Goal: Task Accomplishment & Management: Complete application form

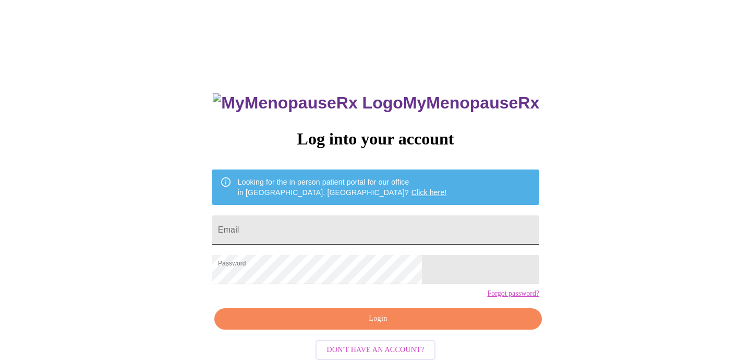
click at [322, 232] on input "Email" at bounding box center [375, 229] width 327 height 29
type input "[EMAIL_ADDRESS][DOMAIN_NAME]"
click at [364, 325] on span "Login" at bounding box center [377, 318] width 303 height 13
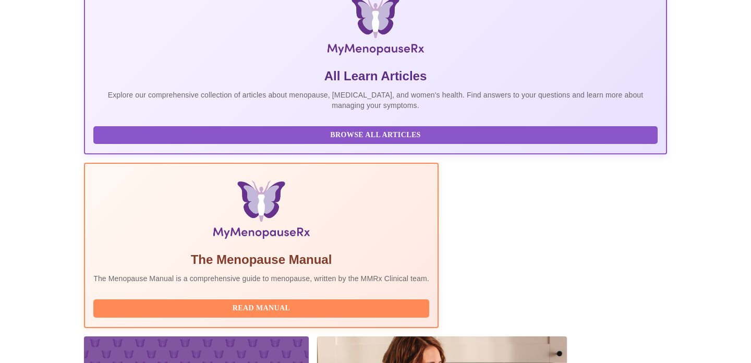
scroll to position [398, 0]
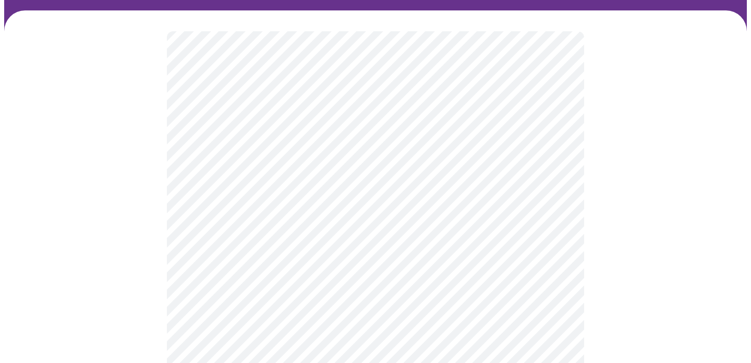
scroll to position [69, 0]
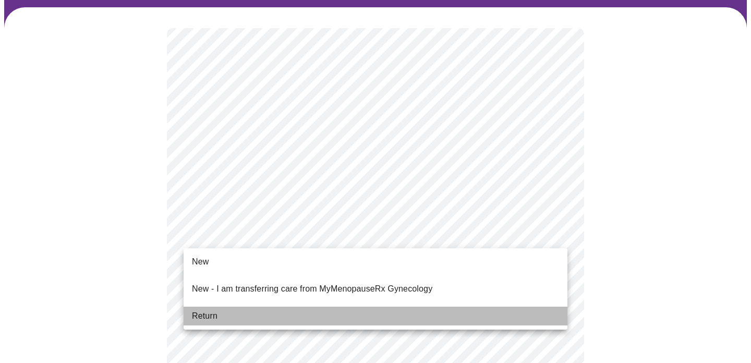
click at [222, 307] on li "Return" at bounding box center [376, 316] width 384 height 19
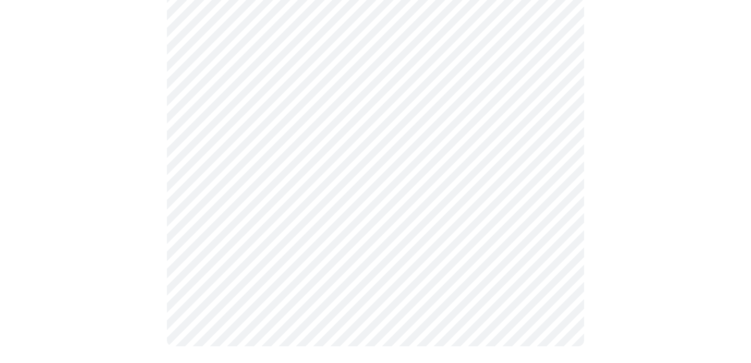
scroll to position [0, 0]
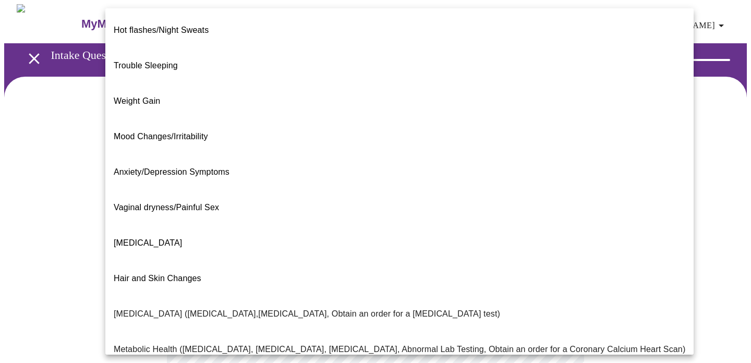
click at [511, 216] on body "MyMenopauseRx Appointments Messaging Labs 1 Uploads Medications Community Refer…" at bounding box center [375, 317] width 742 height 627
click at [210, 343] on p "Metabolic Health ([MEDICAL_DATA], [MEDICAL_DATA], [MEDICAL_DATA], Abnormal Lab …" at bounding box center [399, 349] width 571 height 13
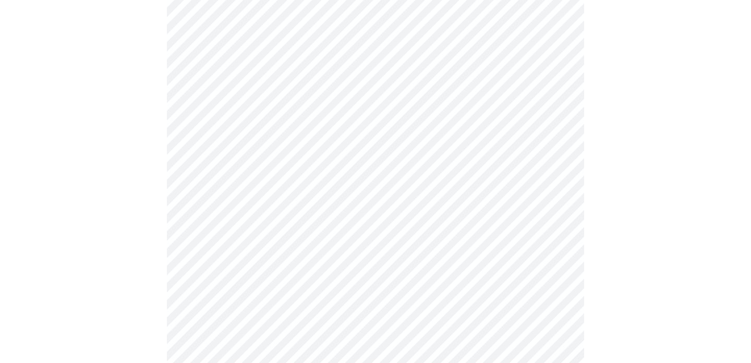
scroll to position [163, 0]
click at [244, 169] on body "MyMenopauseRx Appointments Messaging Labs 1 Uploads Medications Community Refer…" at bounding box center [375, 151] width 742 height 620
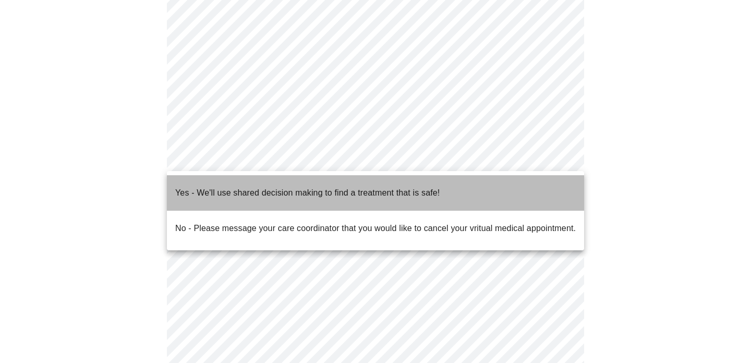
click at [241, 187] on p "Yes - We'll use shared decision making to find a treatment that is safe!" at bounding box center [307, 193] width 264 height 13
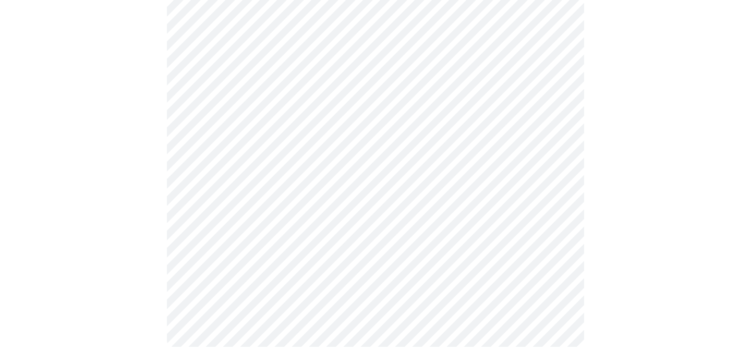
scroll to position [0, 0]
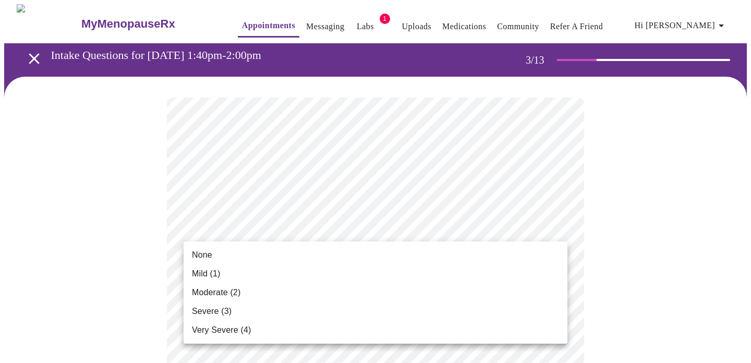
click at [346, 273] on li "Mild (1)" at bounding box center [376, 273] width 384 height 19
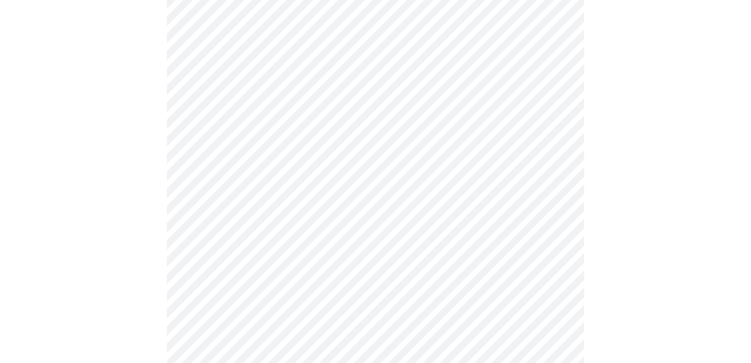
scroll to position [135, 0]
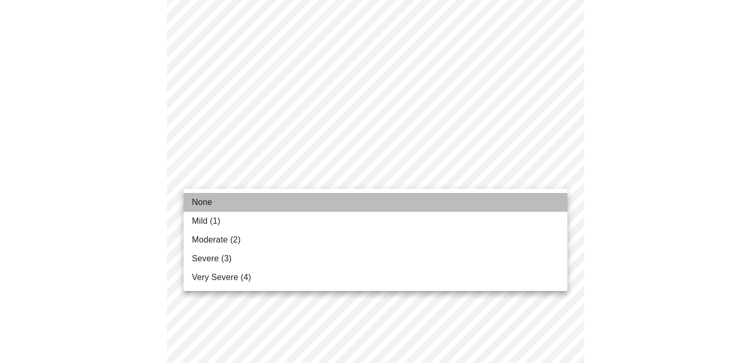
click at [305, 203] on li "None" at bounding box center [376, 202] width 384 height 19
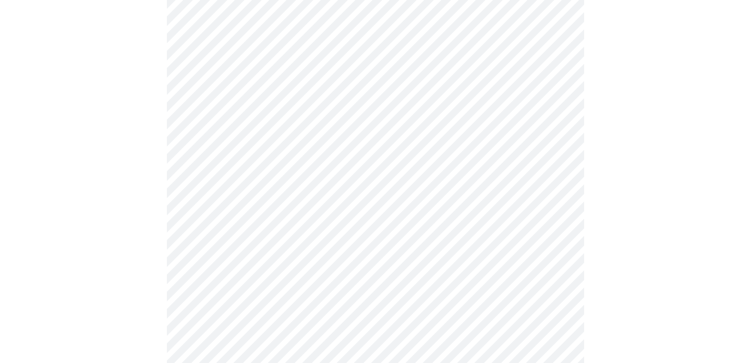
scroll to position [220, 0]
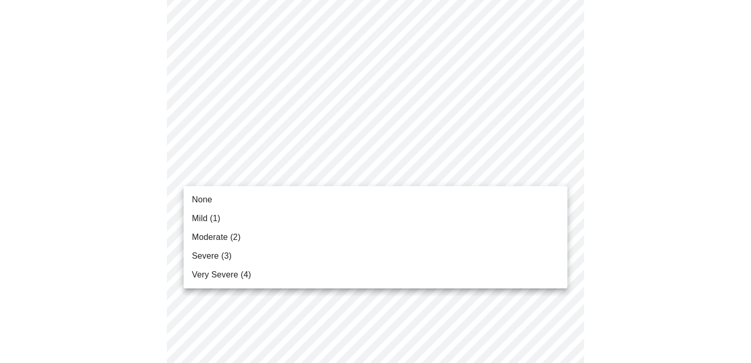
click at [273, 215] on li "Mild (1)" at bounding box center [376, 218] width 384 height 19
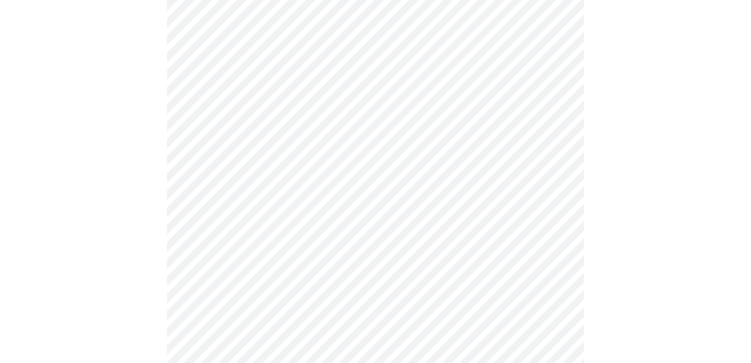
scroll to position [280, 0]
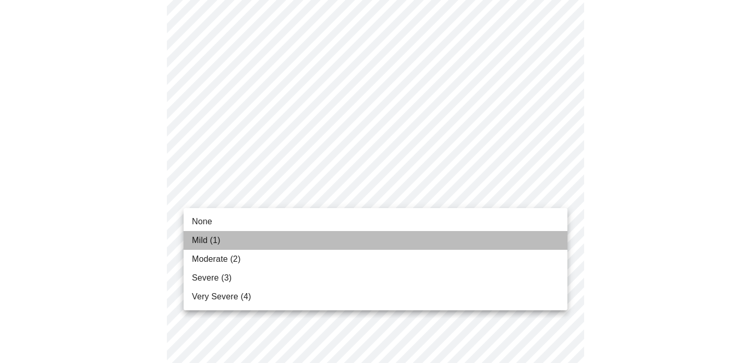
click at [228, 237] on li "Mild (1)" at bounding box center [376, 240] width 384 height 19
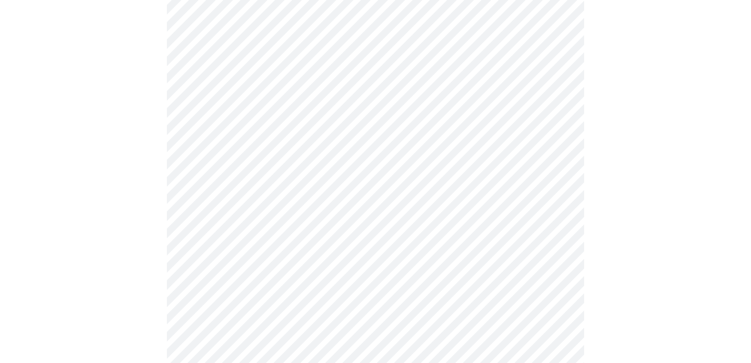
scroll to position [375, 0]
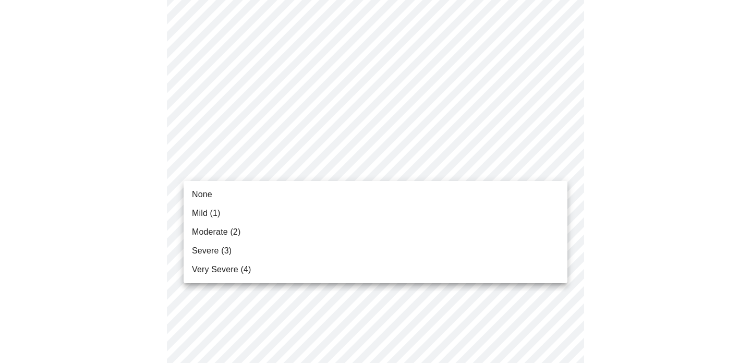
click at [274, 167] on body "MyMenopauseRx Appointments Messaging Labs 1 Uploads Medications Community Refer…" at bounding box center [375, 293] width 742 height 1328
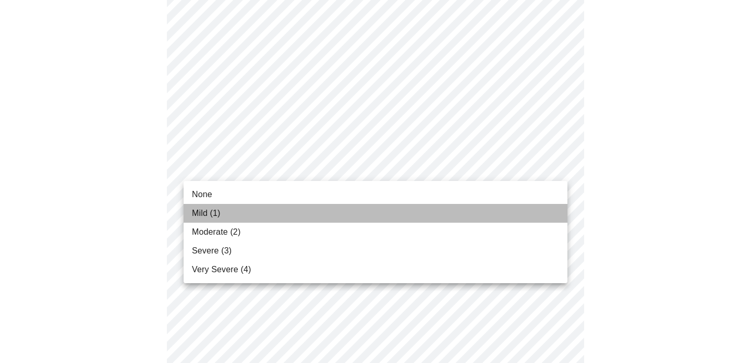
click at [218, 209] on span "Mild (1)" at bounding box center [206, 213] width 29 height 13
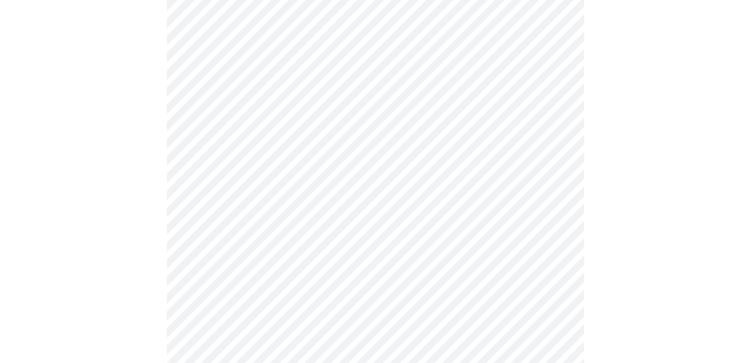
scroll to position [424, 0]
click at [229, 190] on body "MyMenopauseRx Appointments Messaging Labs 1 Uploads Medications Community Refer…" at bounding box center [375, 237] width 742 height 1314
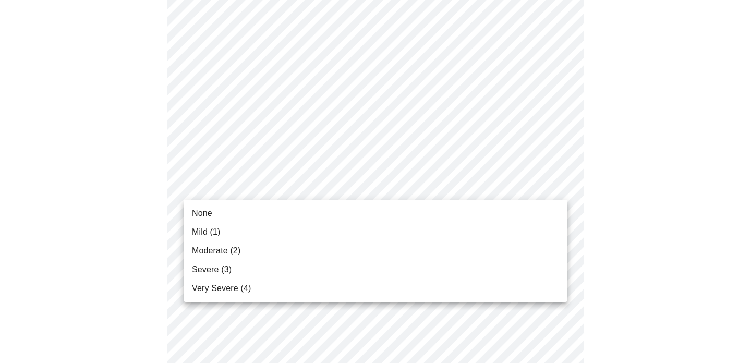
click at [211, 226] on span "Mild (1)" at bounding box center [206, 232] width 29 height 13
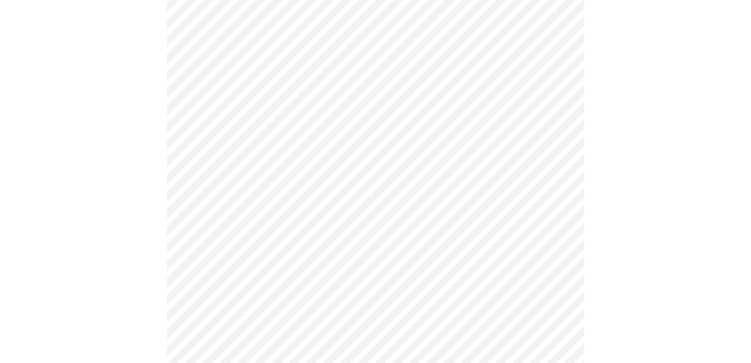
scroll to position [491, 0]
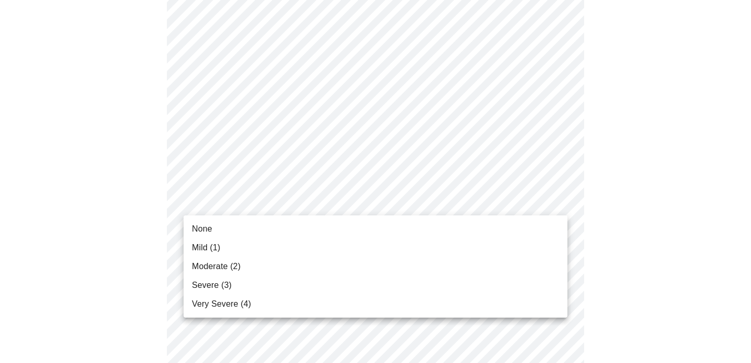
click at [209, 205] on body "MyMenopauseRx Appointments Messaging Labs 1 Uploads Medications Community Refer…" at bounding box center [375, 162] width 742 height 1299
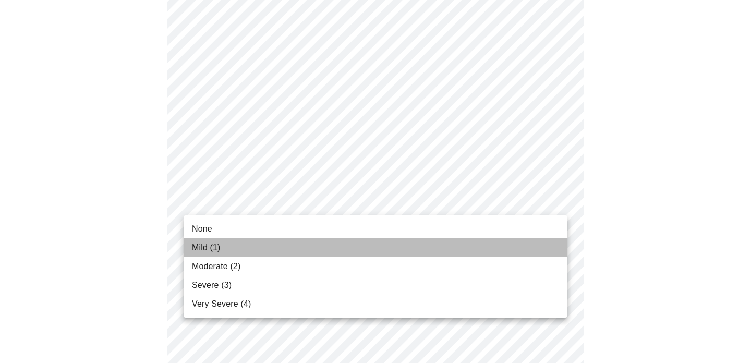
click at [209, 240] on li "Mild (1)" at bounding box center [376, 247] width 384 height 19
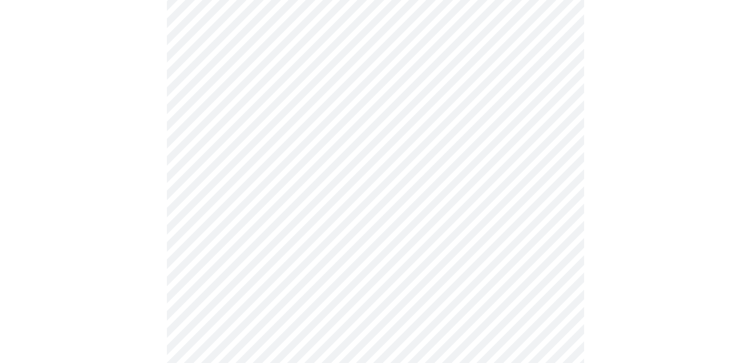
scroll to position [567, 0]
click at [241, 199] on body "MyMenopauseRx Appointments Messaging Labs 1 Uploads Medications Community Refer…" at bounding box center [375, 79] width 742 height 1285
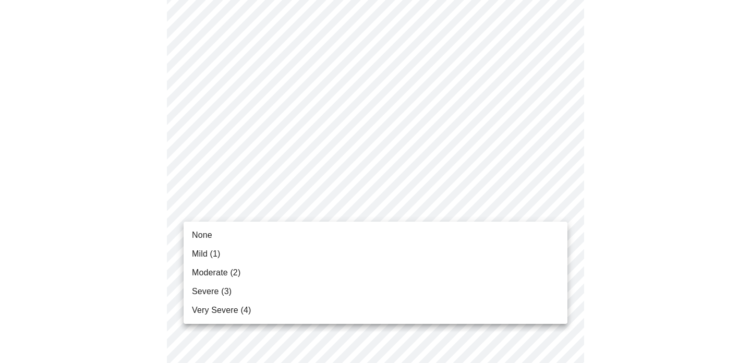
click at [217, 232] on li "None" at bounding box center [376, 235] width 384 height 19
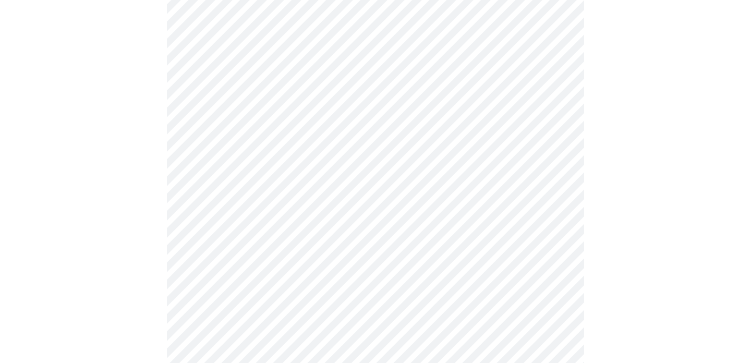
scroll to position [662, 0]
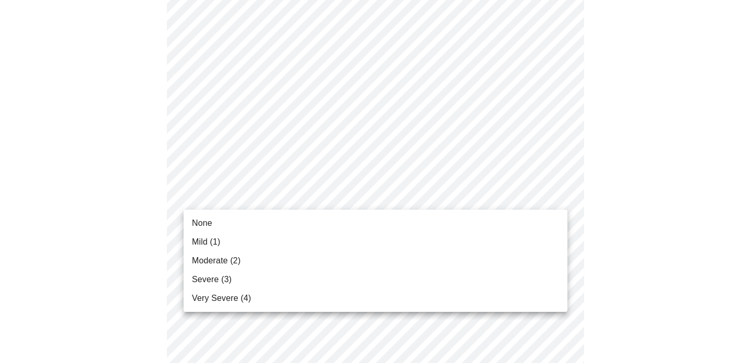
click at [213, 221] on li "None" at bounding box center [376, 223] width 384 height 19
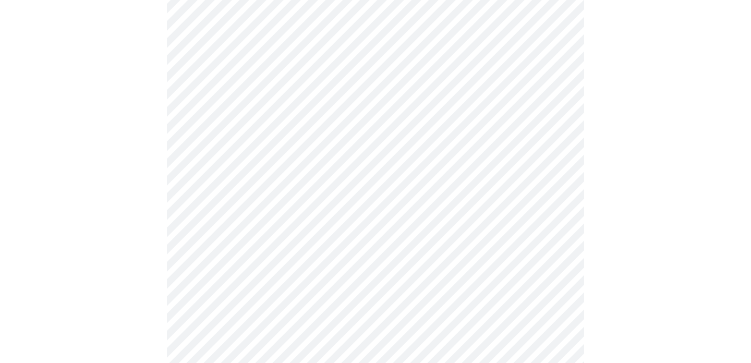
scroll to position [707, 0]
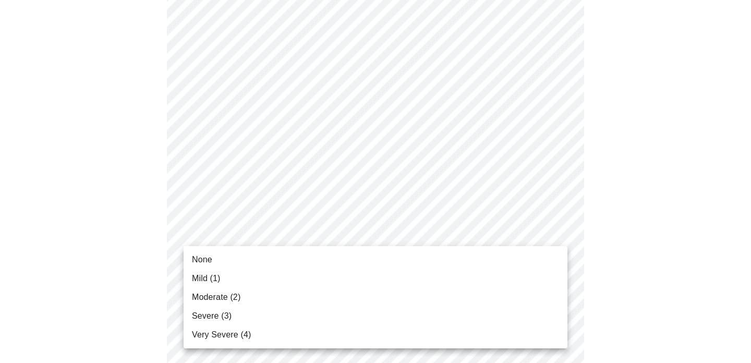
click at [218, 259] on li "None" at bounding box center [376, 259] width 384 height 19
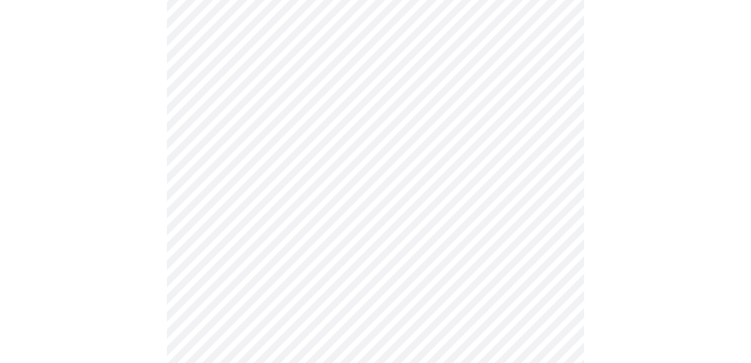
scroll to position [784, 0]
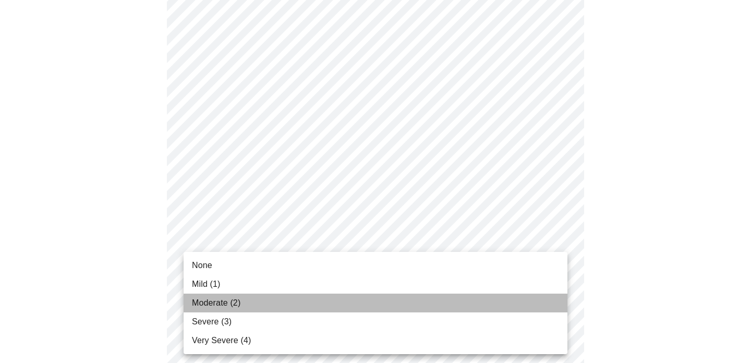
click at [225, 297] on span "Moderate (2)" at bounding box center [216, 303] width 48 height 13
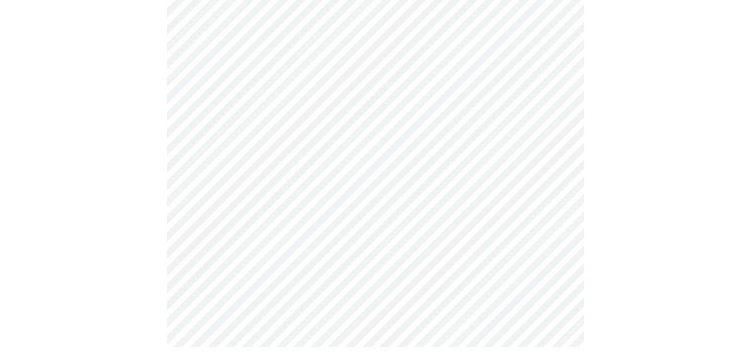
scroll to position [0, 0]
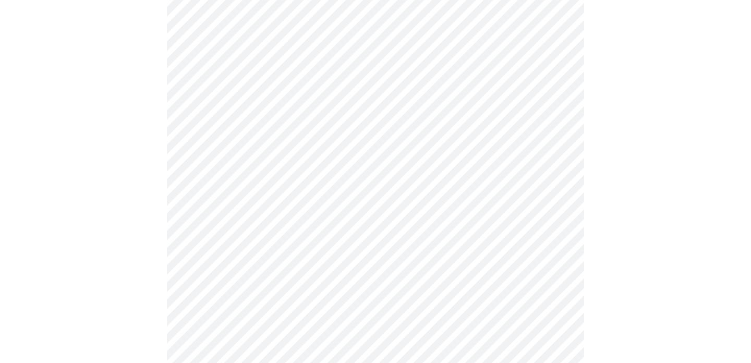
scroll to position [419, 0]
click at [248, 222] on body "MyMenopauseRx Appointments Messaging Labs 1 Uploads Medications Community Refer…" at bounding box center [375, 100] width 742 height 1029
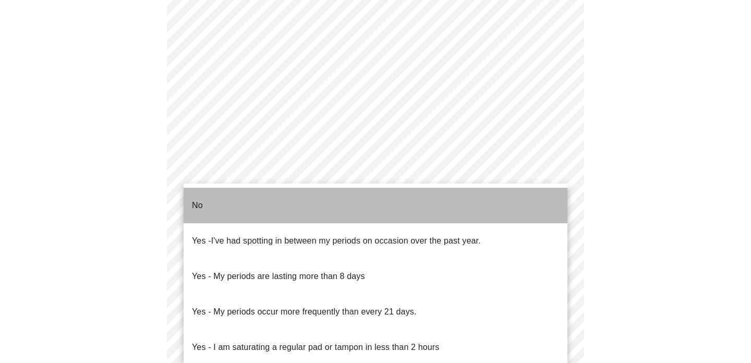
click at [239, 203] on li "No" at bounding box center [376, 205] width 384 height 35
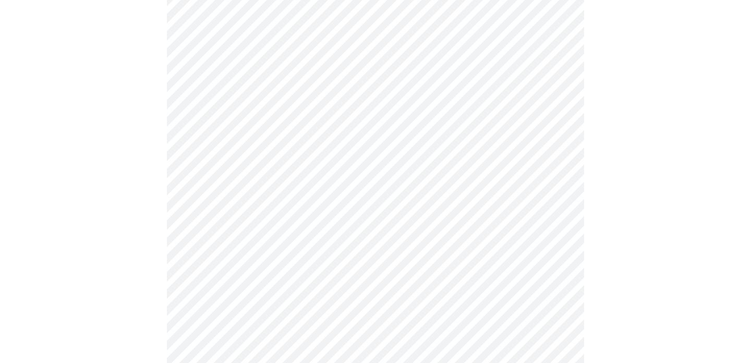
scroll to position [463, 0]
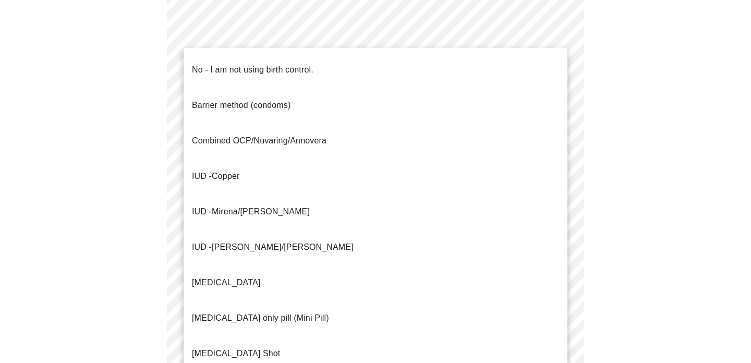
click at [253, 247] on body "MyMenopauseRx Appointments Messaging Labs 1 Uploads Medications Community Refer…" at bounding box center [375, 52] width 742 height 1023
click at [246, 68] on span "No - I am not using birth control." at bounding box center [252, 69] width 121 height 29
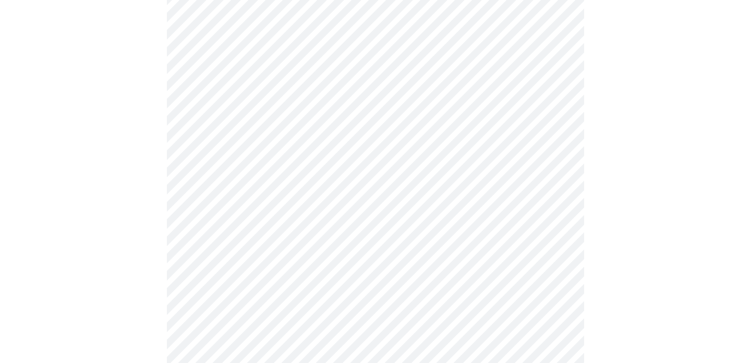
click at [251, 249] on body "MyMenopauseRx Appointments Messaging Labs 1 Uploads Medications Community Refer…" at bounding box center [375, 49] width 742 height 1017
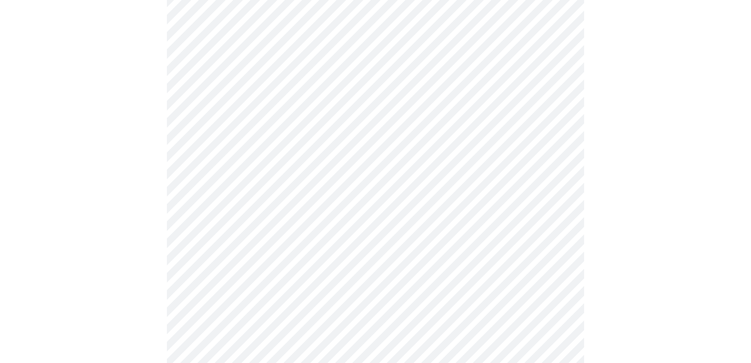
scroll to position [544, 0]
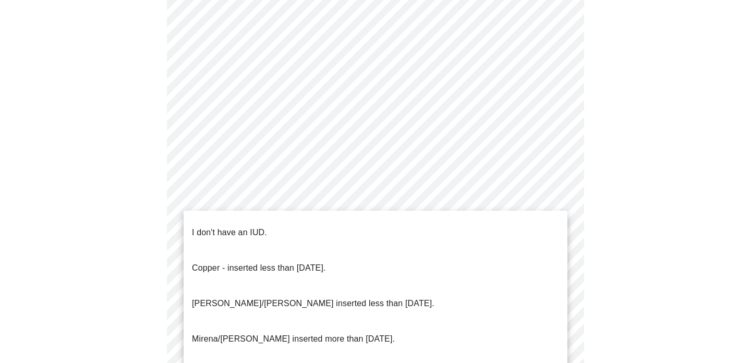
click at [265, 228] on li "I don't have an IUD." at bounding box center [376, 232] width 384 height 35
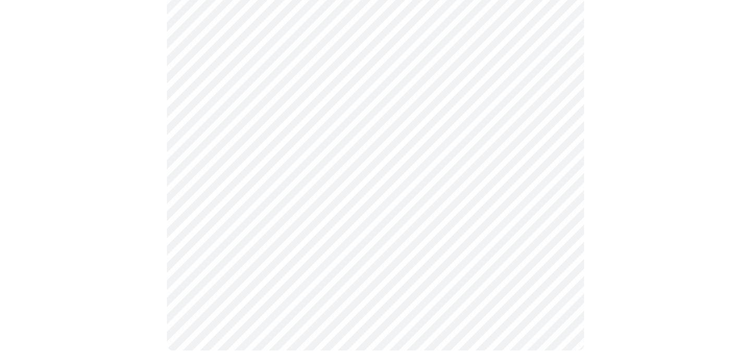
scroll to position [645, 0]
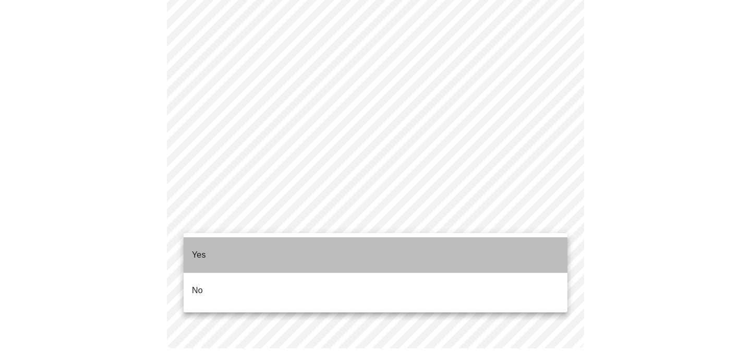
click at [254, 249] on li "Yes" at bounding box center [376, 254] width 384 height 35
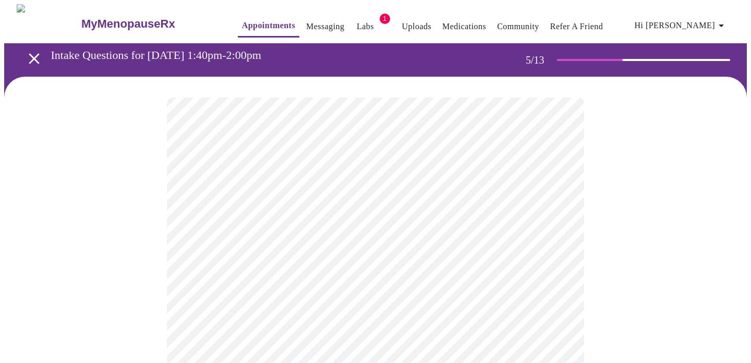
scroll to position [80, 0]
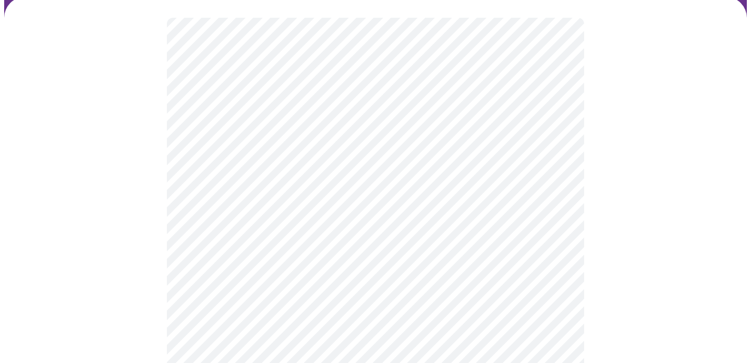
click at [497, 288] on body "MyMenopauseRx Appointments Messaging Labs 1 Uploads Medications Community Refer…" at bounding box center [375, 309] width 742 height 771
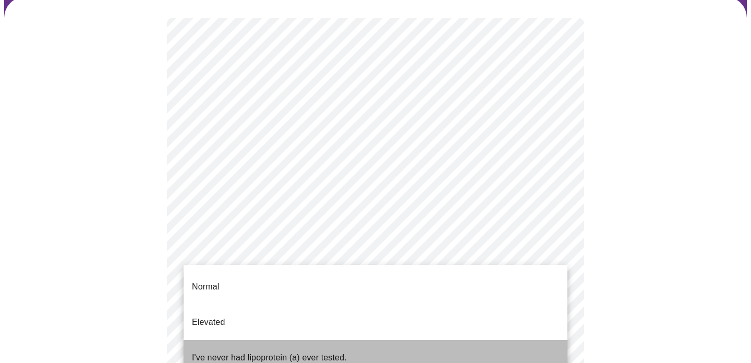
click at [439, 340] on li "I've never had lipoprotein (a) ever tested." at bounding box center [376, 357] width 384 height 35
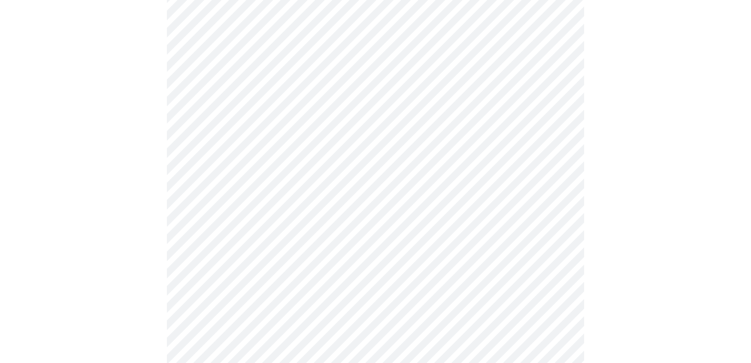
scroll to position [2715, 0]
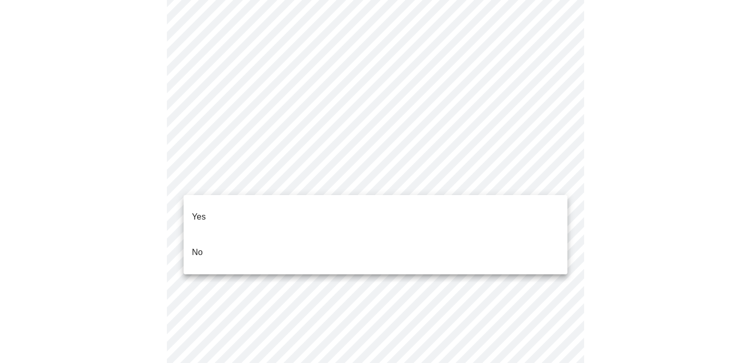
click at [263, 235] on li "No" at bounding box center [376, 252] width 384 height 35
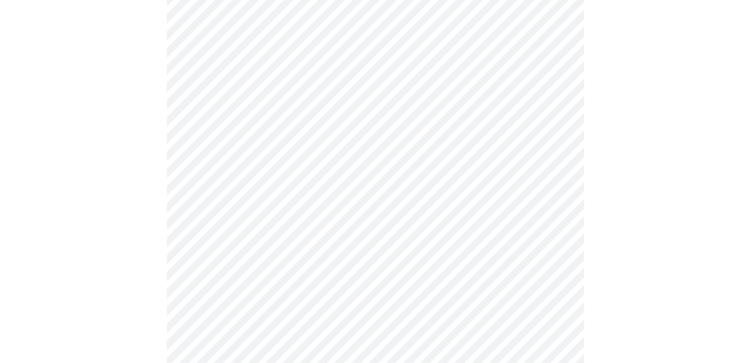
scroll to position [894, 0]
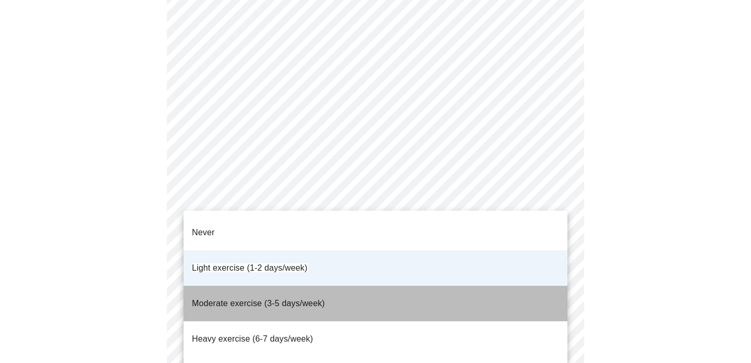
click at [327, 286] on li "Moderate exercise (3-5 days/week)" at bounding box center [376, 303] width 384 height 35
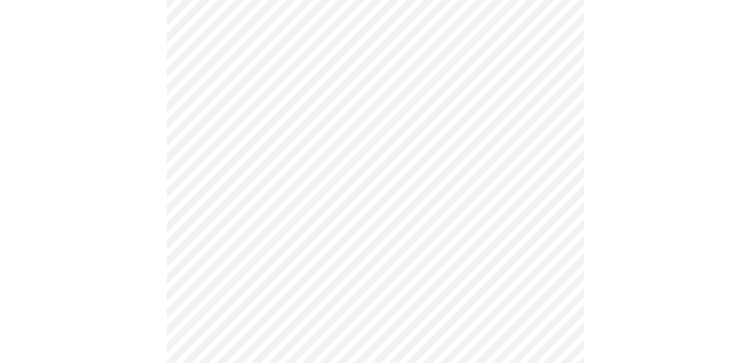
scroll to position [960, 0]
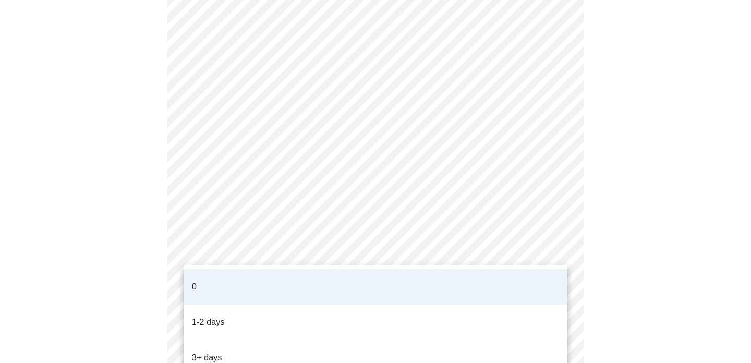
click at [263, 340] on li "3+ days" at bounding box center [376, 357] width 384 height 35
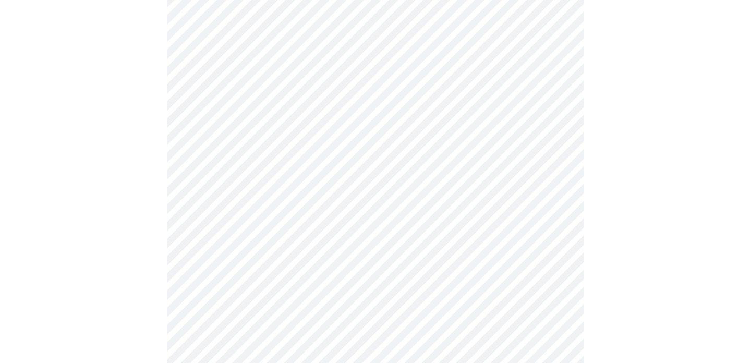
scroll to position [984, 0]
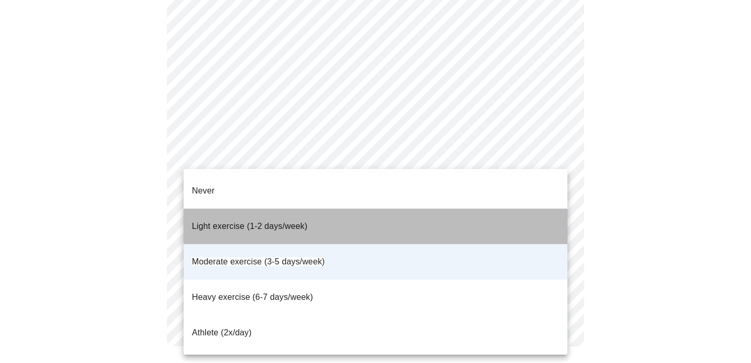
click at [241, 216] on span "Light exercise (1-2 days/week)" at bounding box center [250, 226] width 116 height 29
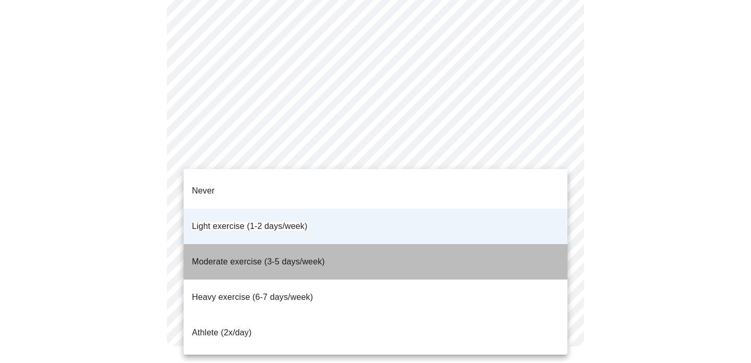
click at [278, 257] on span "Moderate exercise (3-5 days/week)" at bounding box center [258, 261] width 133 height 9
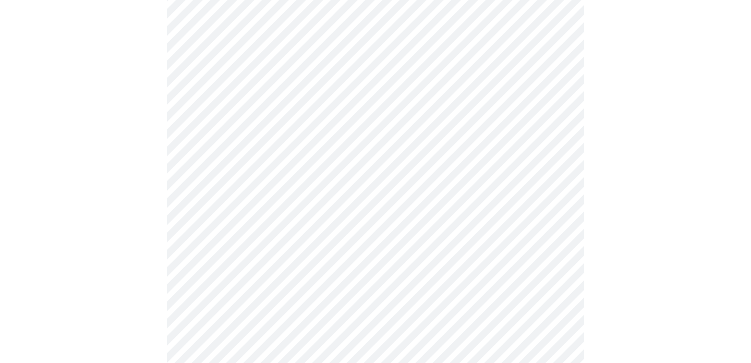
scroll to position [110, 0]
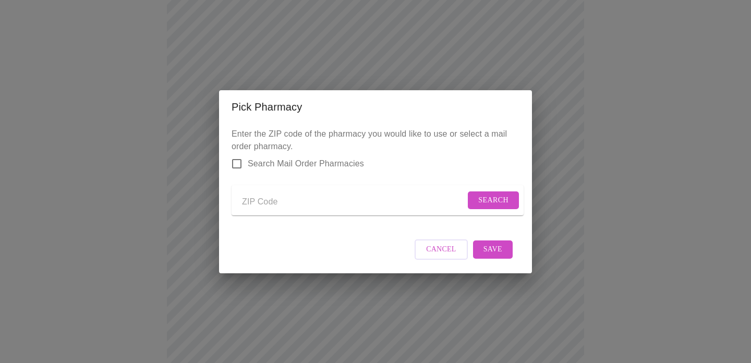
click at [307, 194] on input "Send a message to your care team" at bounding box center [353, 202] width 223 height 17
type input "45701"
click at [494, 195] on span "Search" at bounding box center [493, 200] width 30 height 13
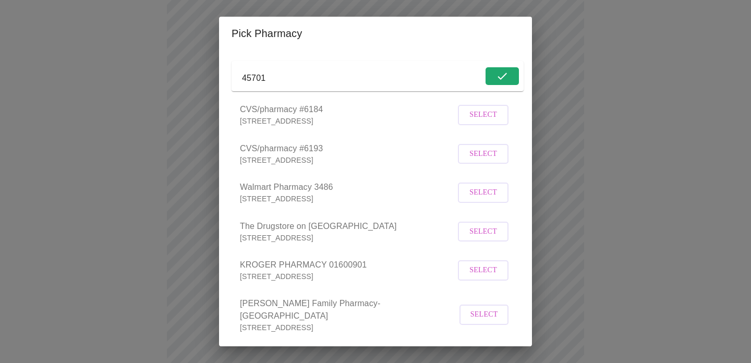
scroll to position [52, 0]
click at [493, 198] on span "Select" at bounding box center [483, 191] width 28 height 13
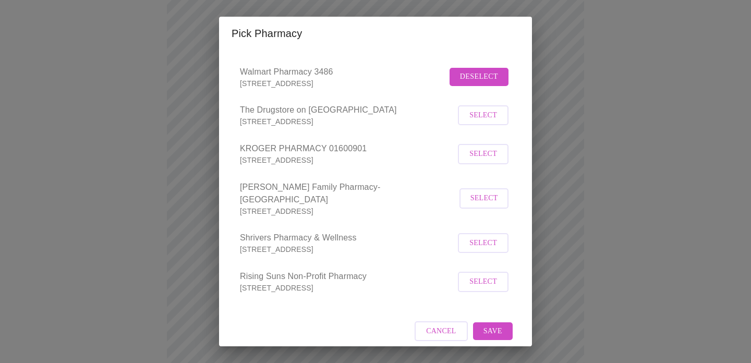
scroll to position [177, 0]
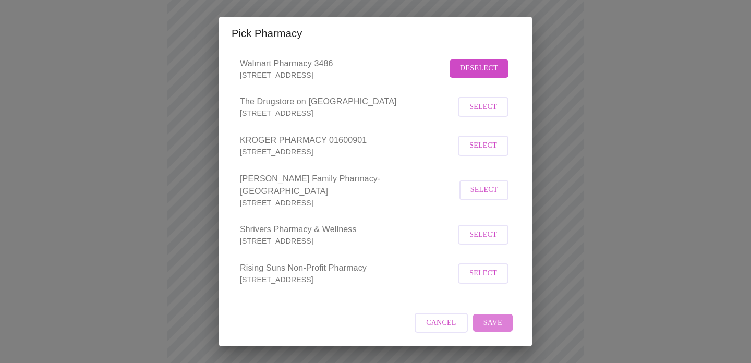
click at [498, 322] on span "Save" at bounding box center [492, 322] width 19 height 13
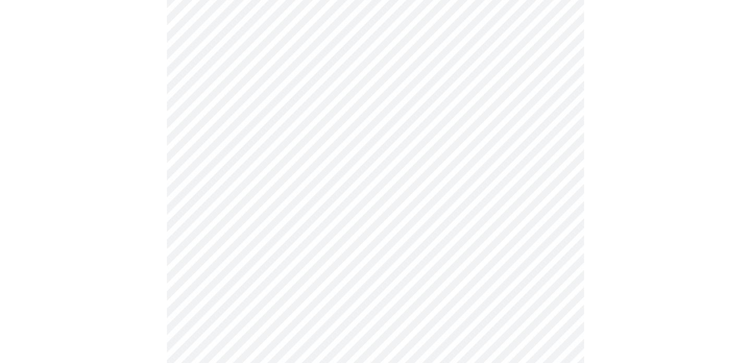
scroll to position [0, 0]
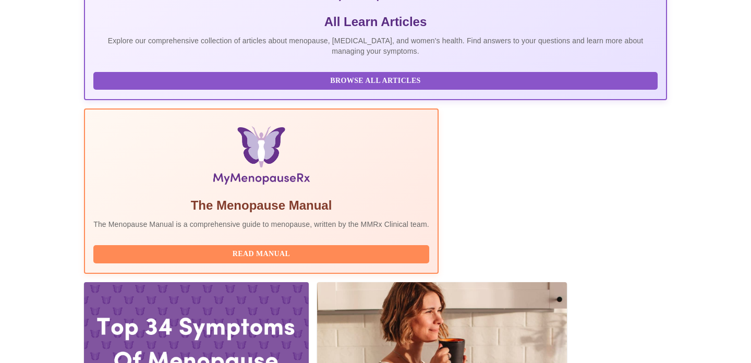
scroll to position [346, 0]
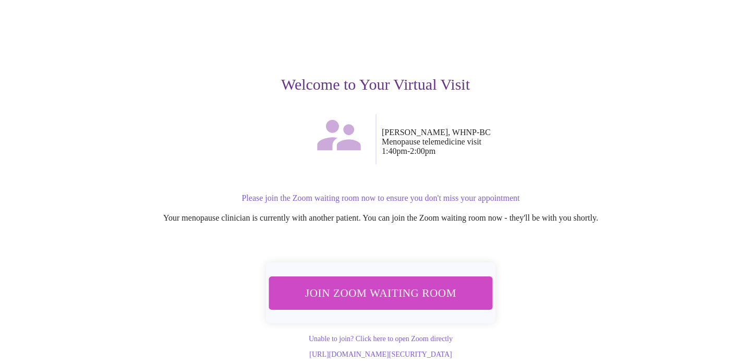
scroll to position [71, 0]
click at [360, 287] on span "Join Zoom Waiting Room" at bounding box center [381, 292] width 196 height 19
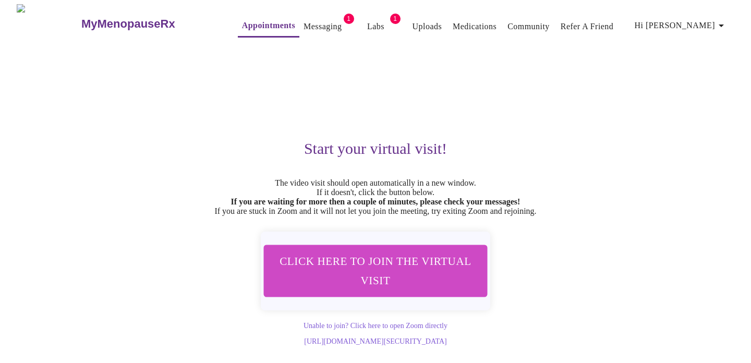
scroll to position [0, 0]
